Goal: Find specific page/section: Find specific page/section

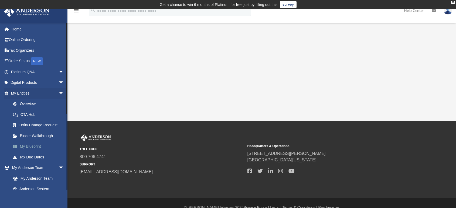
click at [25, 146] on link "My Blueprint" at bounding box center [40, 146] width 64 height 11
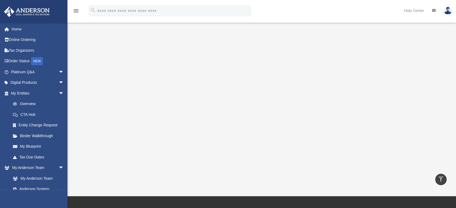
scroll to position [71, 0]
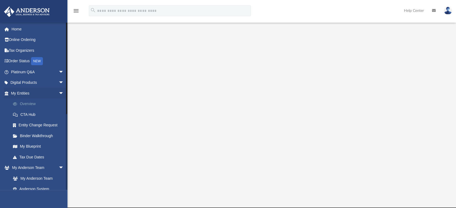
click at [35, 104] on link "Overview" at bounding box center [40, 104] width 64 height 11
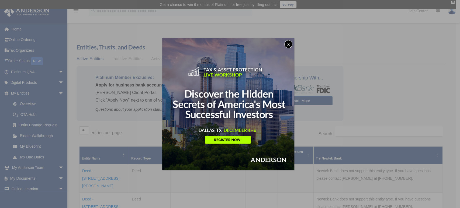
click at [290, 42] on button "x" at bounding box center [289, 44] width 8 height 8
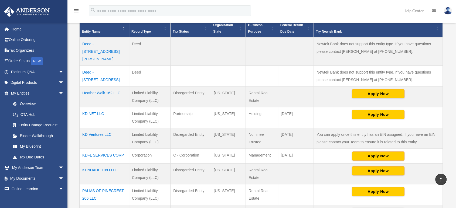
scroll to position [130, 0]
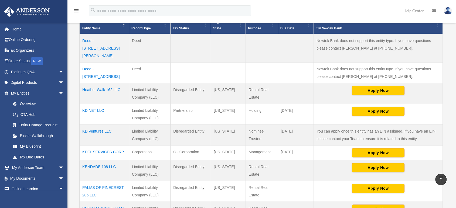
click at [97, 104] on td "KD NET LLC" at bounding box center [105, 114] width 50 height 21
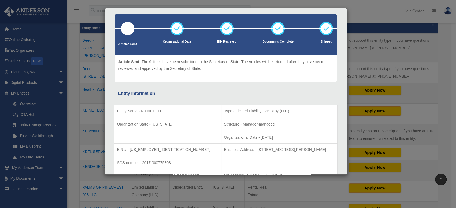
scroll to position [23, 0]
click at [80, 80] on div "Details × Articles Sent Organizational Date" at bounding box center [228, 104] width 456 height 208
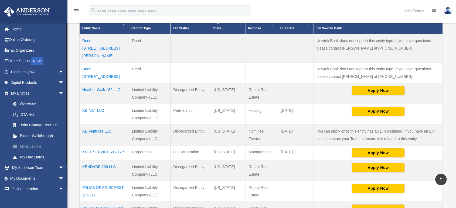
click at [35, 142] on link "My Blueprint" at bounding box center [40, 146] width 64 height 11
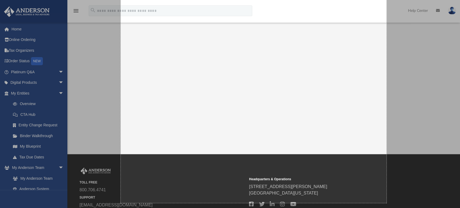
scroll to position [150, 0]
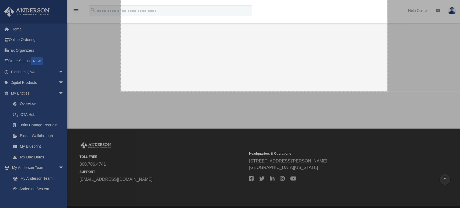
drag, startPoint x: 121, startPoint y: 32, endPoint x: 388, endPoint y: 91, distance: 273.4
click at [388, 91] on div "989 X 638" at bounding box center [230, 37] width 460 height 375
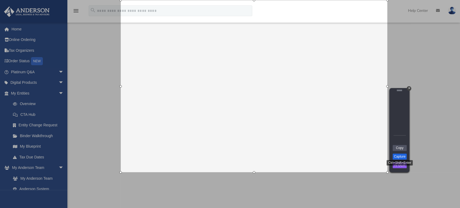
click at [399, 154] on link "Capture" at bounding box center [400, 157] width 14 height 6
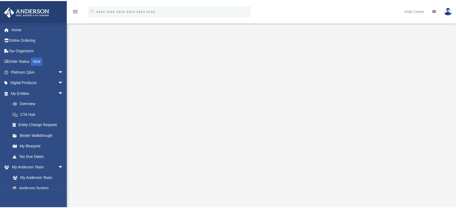
scroll to position [69, 0]
